Goal: Task Accomplishment & Management: Manage account settings

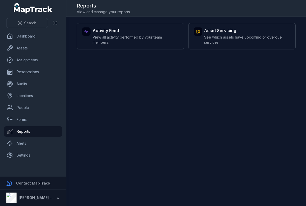
click at [162, 30] on strong "Activity Feed" at bounding box center [135, 30] width 86 height 6
click at [235, 31] on strong "Asset Servicing" at bounding box center [247, 30] width 86 height 6
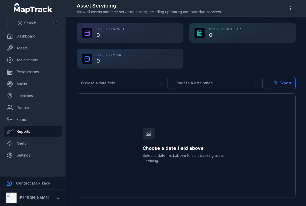
click at [157, 87] on button "Choose a date field" at bounding box center [122, 83] width 91 height 12
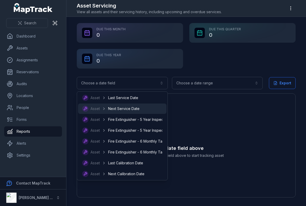
click at [151, 108] on div "Asset Next Service Date" at bounding box center [122, 109] width 80 height 6
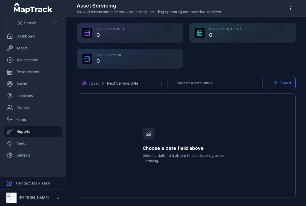
click at [217, 79] on button "Choose a date range" at bounding box center [217, 83] width 91 height 12
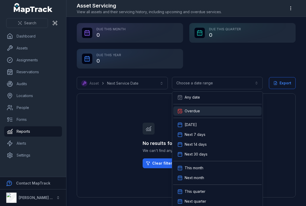
click at [207, 108] on div "Overdue" at bounding box center [217, 110] width 88 height 9
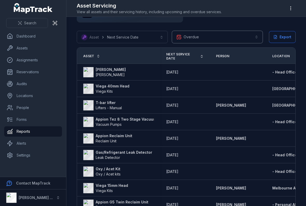
scroll to position [47, 0]
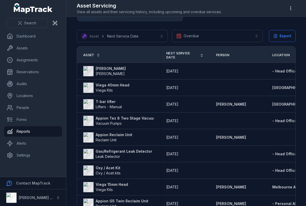
click at [115, 84] on strong "Viega 40mm Head" at bounding box center [113, 85] width 34 height 5
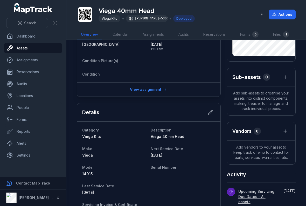
scroll to position [79, 0]
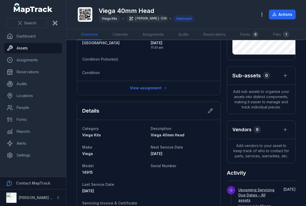
click at [214, 109] on button at bounding box center [210, 111] width 10 height 10
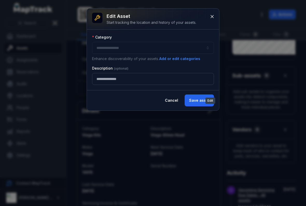
type input "**********"
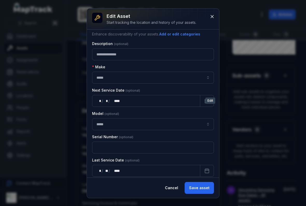
scroll to position [25, 0]
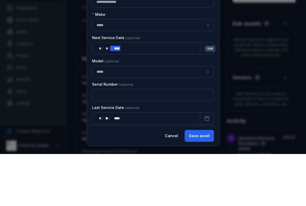
click at [172, 95] on div "** * / ** * / **** ****" at bounding box center [146, 101] width 108 height 12
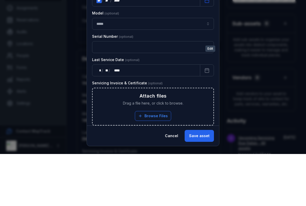
scroll to position [75, 0]
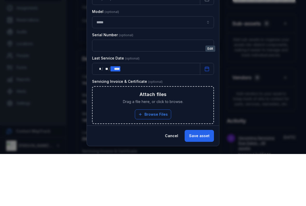
click at [187, 115] on div "** * / ** ** / **** ****" at bounding box center [146, 121] width 108 height 12
click at [211, 131] on div "Servicing Invoice & Certificate" at bounding box center [153, 133] width 122 height 5
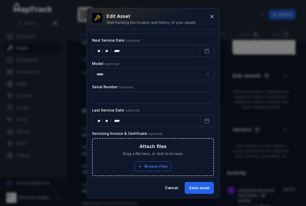
click at [201, 186] on button "Save asset" at bounding box center [198, 188] width 29 height 12
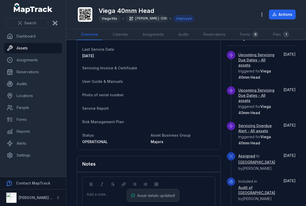
scroll to position [234, 0]
